Goal: Task Accomplishment & Management: Manage account settings

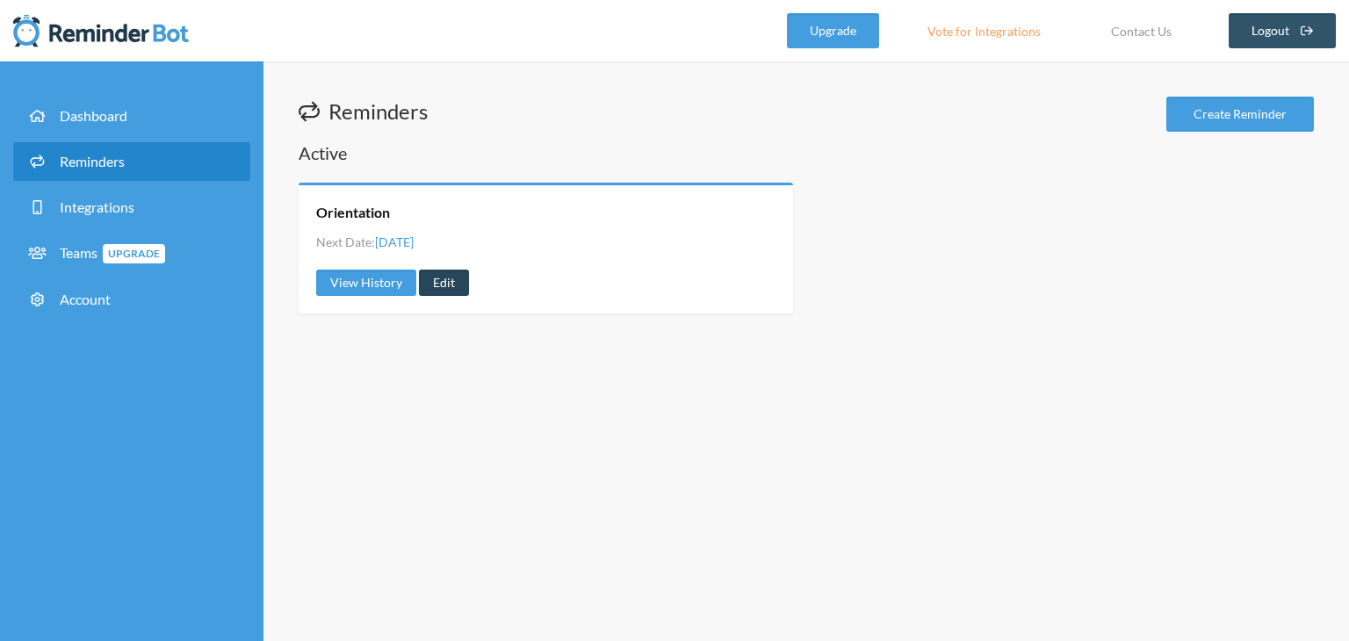
click at [436, 290] on link "Edit" at bounding box center [444, 283] width 50 height 26
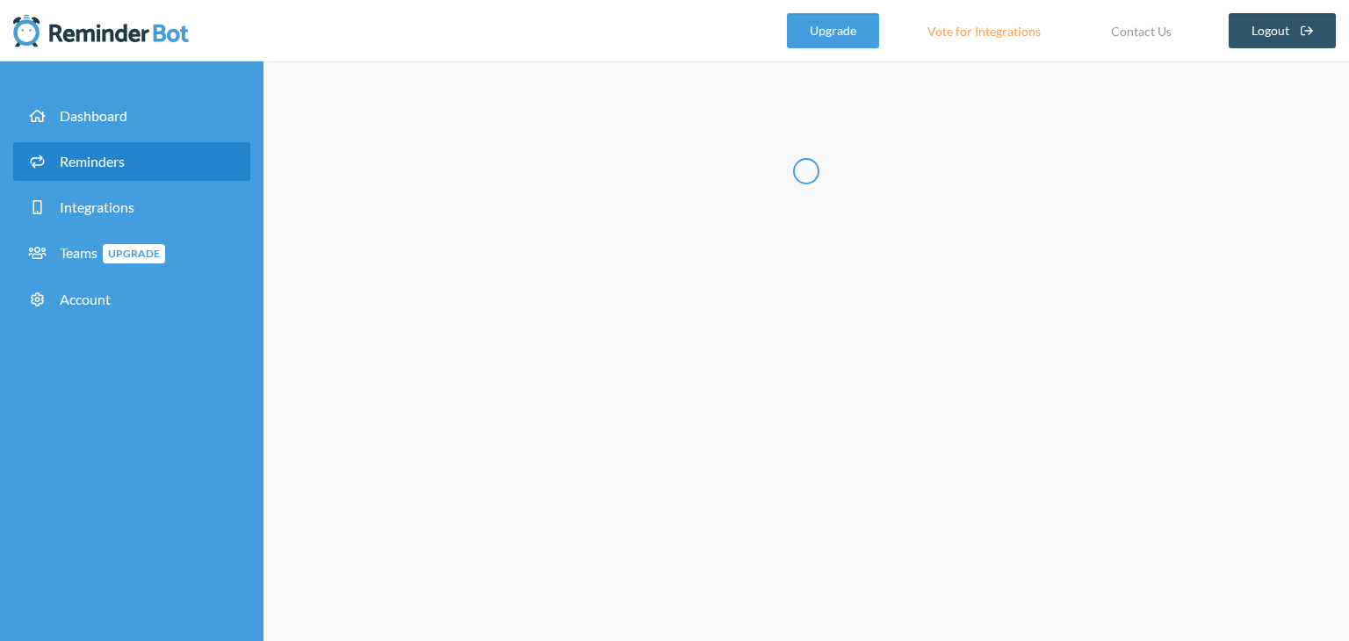
type input "Orientation"
checkbox input "true"
select select "16:00:00"
select select "17:00:00"
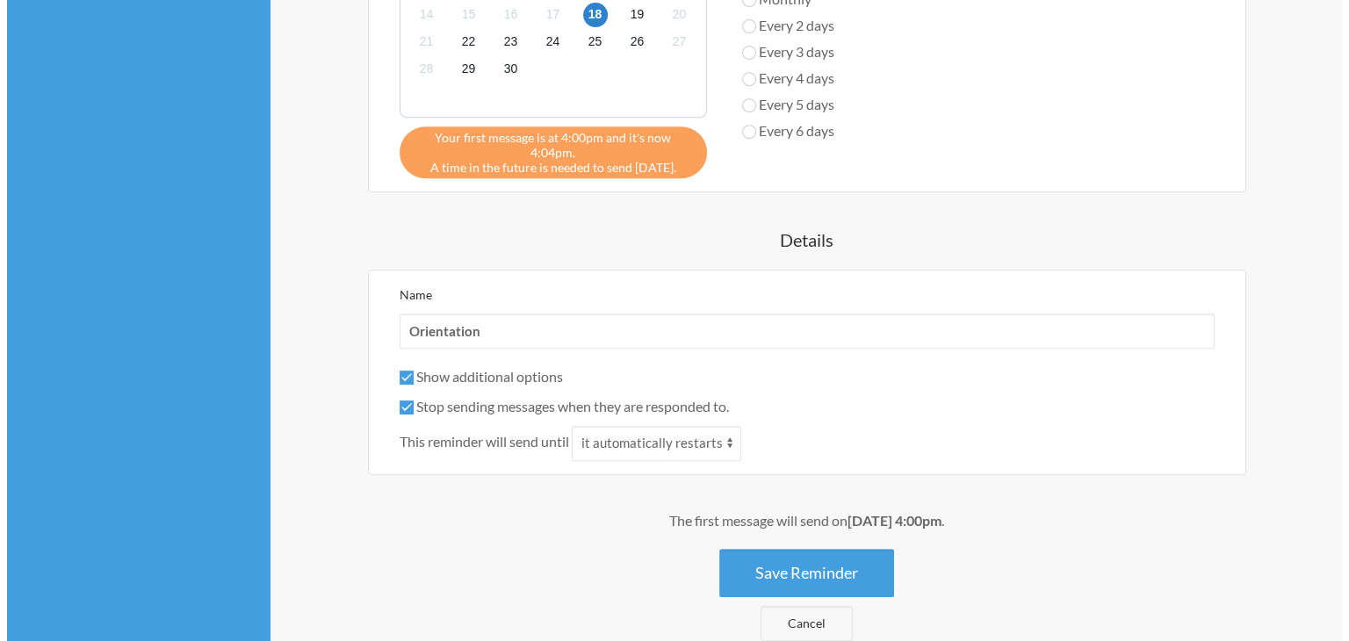
scroll to position [938, 0]
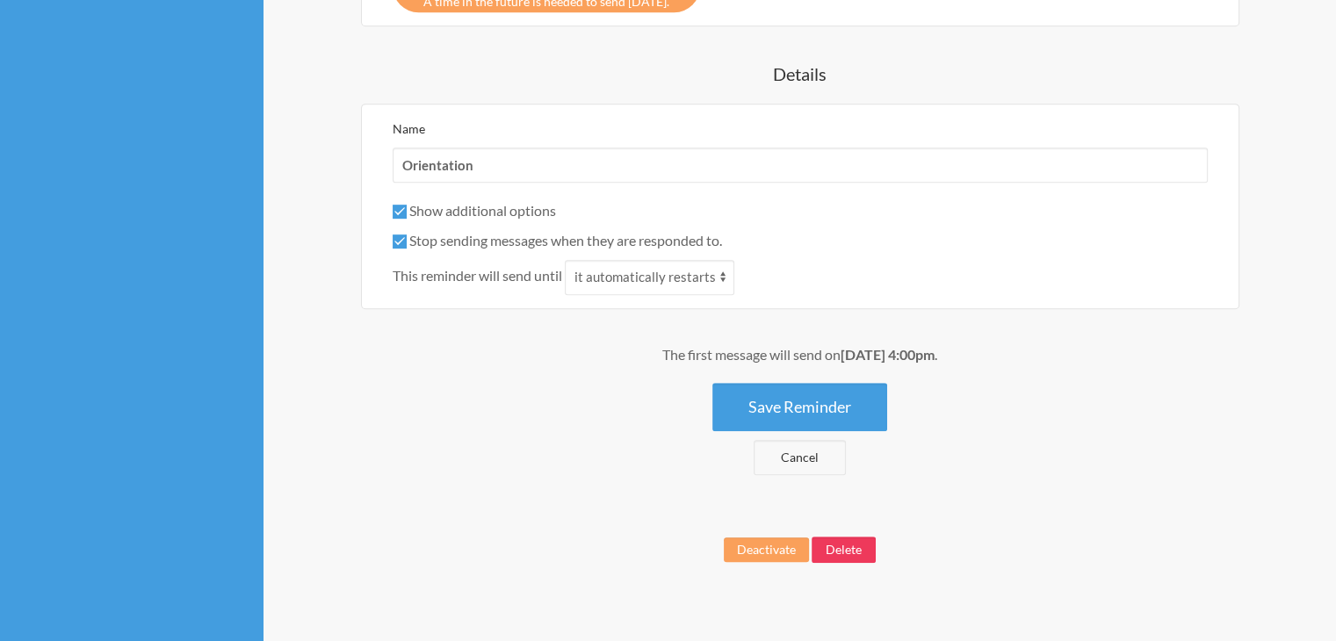
click at [836, 537] on button "Delete" at bounding box center [844, 550] width 64 height 26
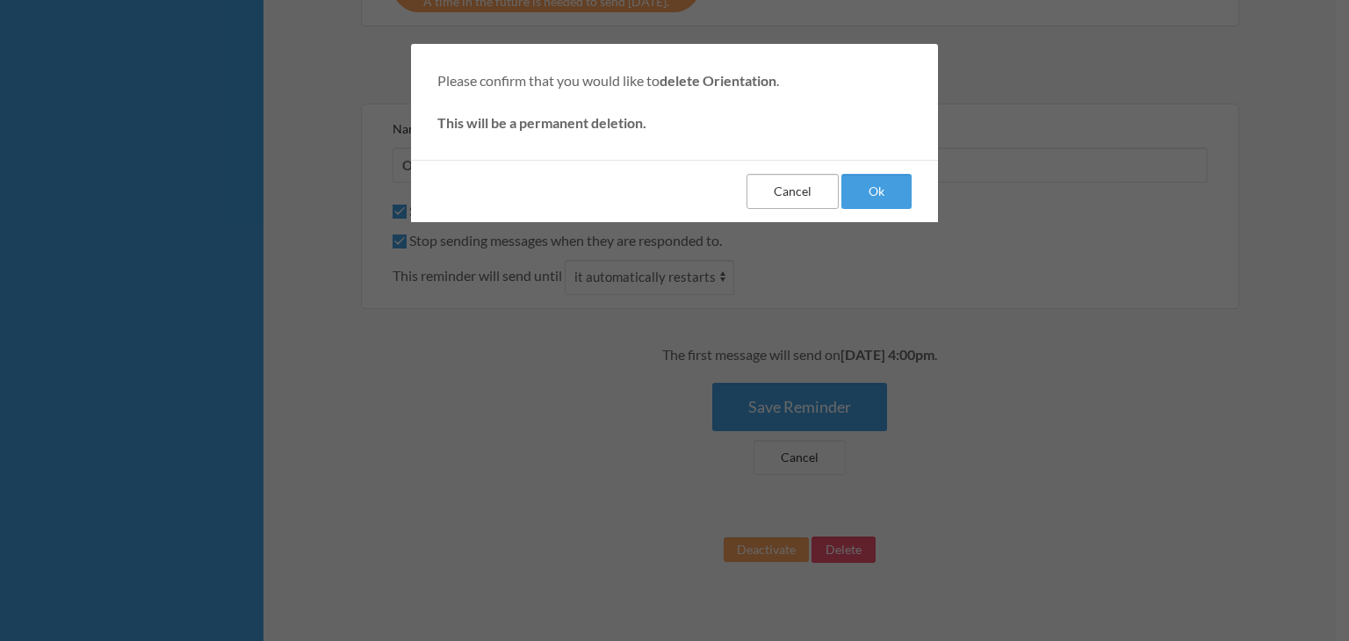
click at [798, 205] on button "Cancel" at bounding box center [793, 191] width 92 height 35
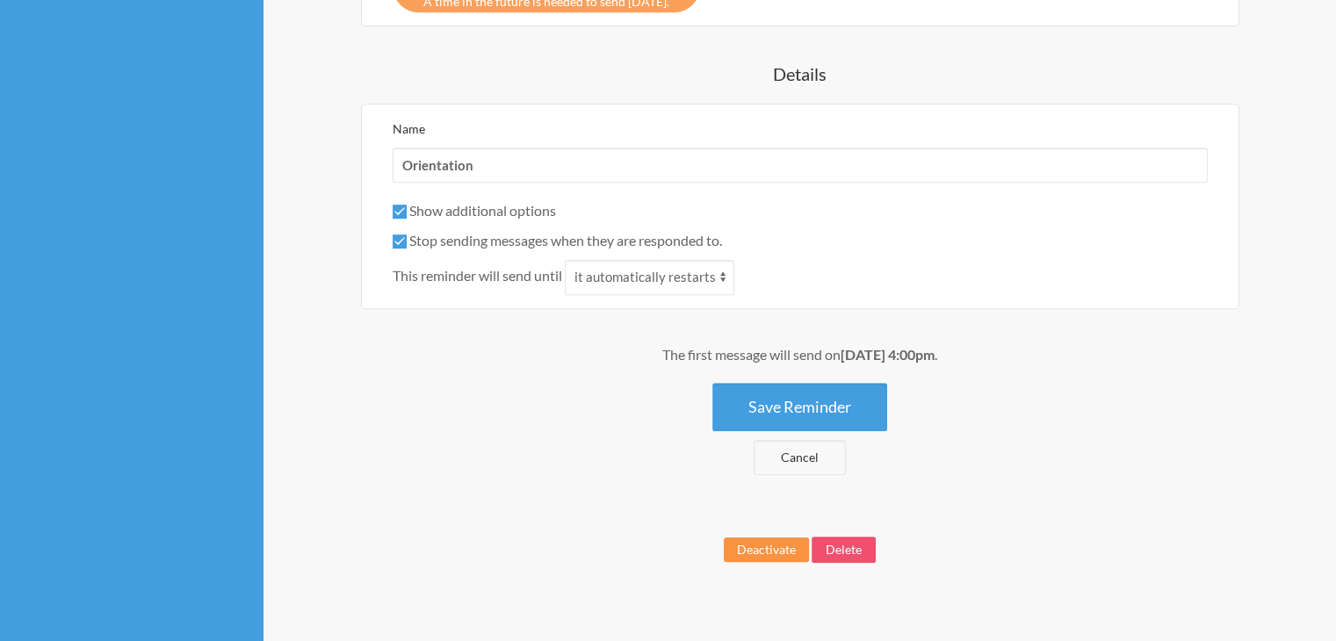
click at [756, 538] on button "Deactivate" at bounding box center [766, 550] width 85 height 25
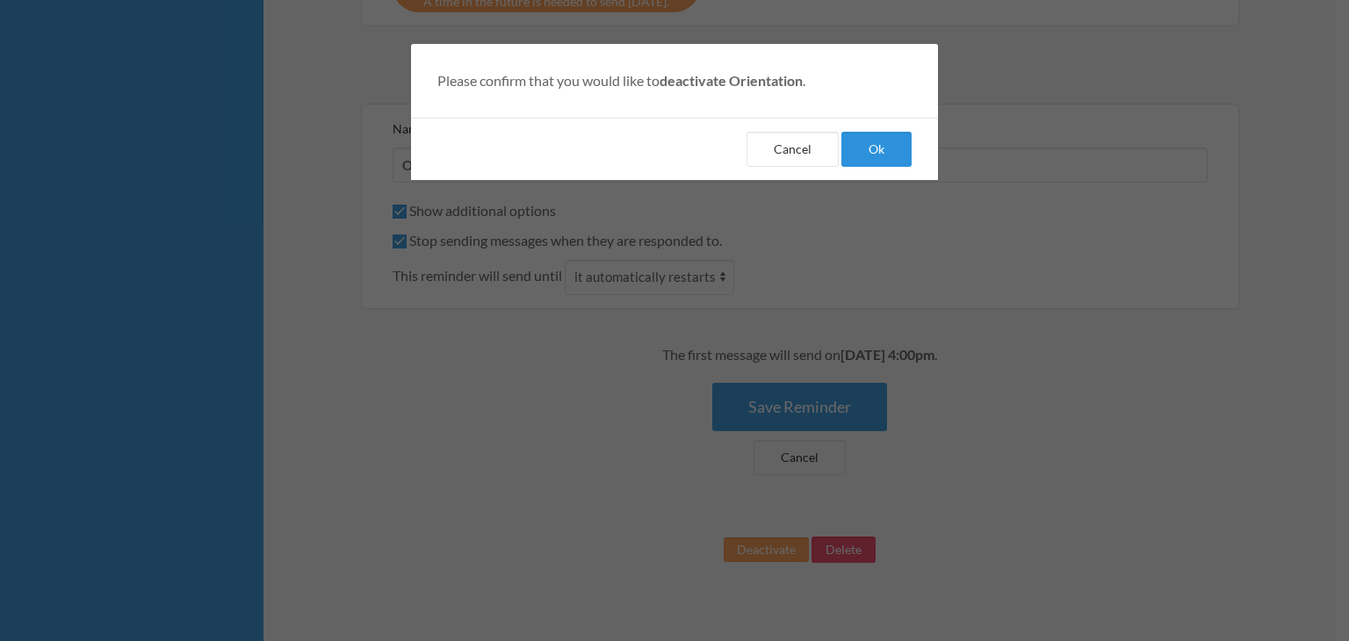
click at [863, 144] on button "Ok" at bounding box center [877, 149] width 70 height 35
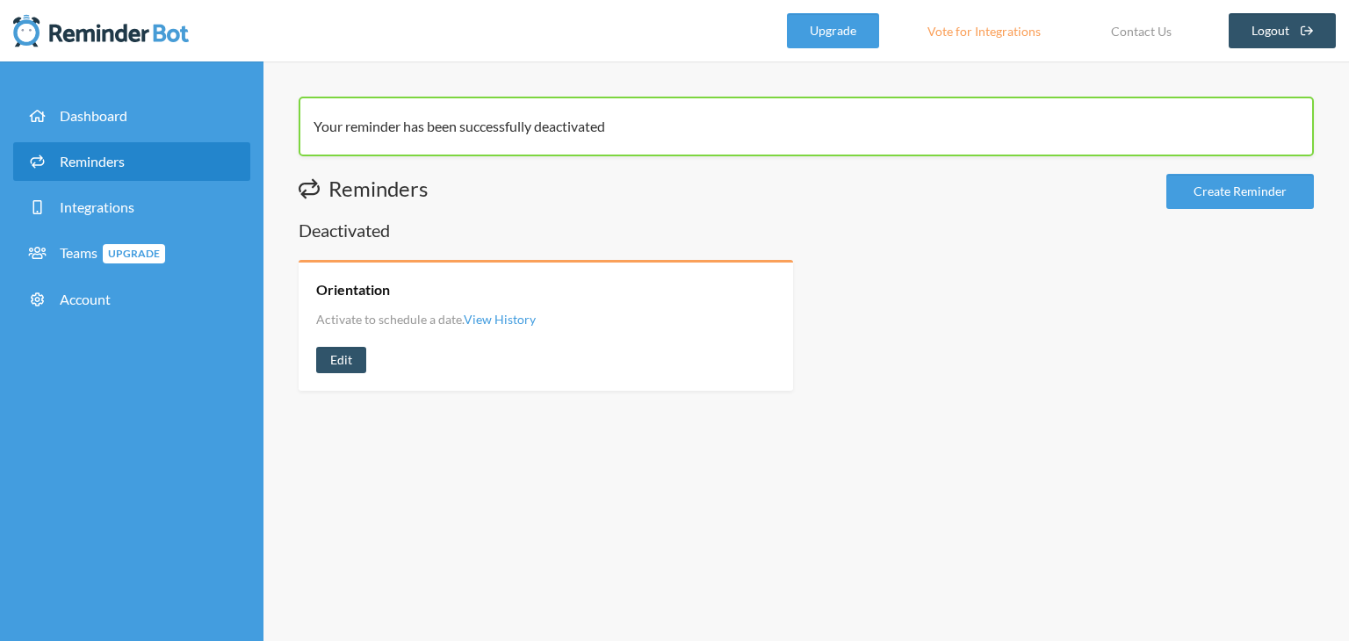
click at [835, 437] on div "Your reminder has been successfully deactivated Reminders Create Reminder Deact…" at bounding box center [807, 351] width 1086 height 580
